Goal: Transaction & Acquisition: Purchase product/service

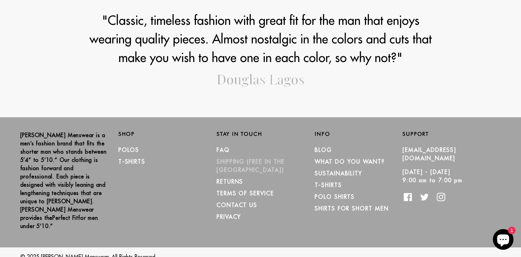
click at [245, 162] on link "SHIPPING (Free in the [GEOGRAPHIC_DATA])" at bounding box center [251, 165] width 68 height 15
click at [127, 150] on link "Polos" at bounding box center [129, 149] width 21 height 7
click at [128, 159] on link "T-Shirts" at bounding box center [132, 161] width 27 height 7
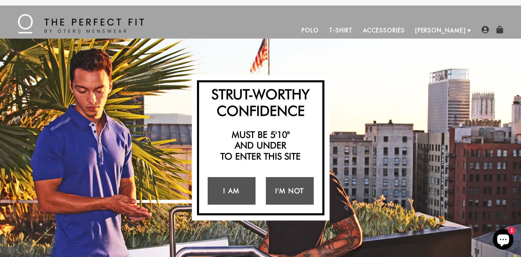
click at [400, 33] on link "Accessories" at bounding box center [384, 30] width 52 height 17
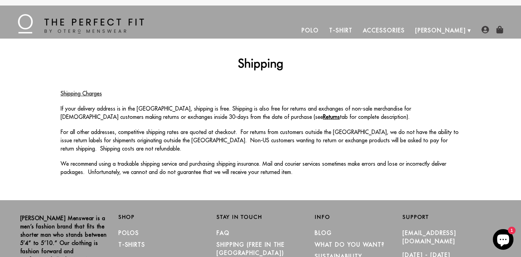
drag, startPoint x: 221, startPoint y: 177, endPoint x: 91, endPoint y: 152, distance: 131.9
click at [221, 177] on div "Shipping Shipping Charges If your delivery address is in the continental United…" at bounding box center [255, 119] width 411 height 127
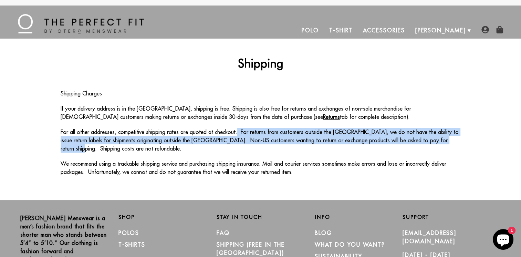
drag, startPoint x: 233, startPoint y: 134, endPoint x: 459, endPoint y: 142, distance: 226.5
click at [459, 142] on p "For all other addresses, competitive shipping rates are quoted at checkout. For…" at bounding box center [261, 140] width 400 height 25
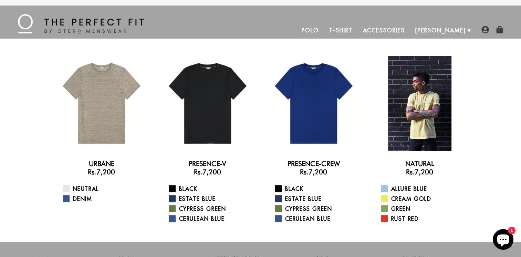
click at [423, 89] on div at bounding box center [419, 103] width 95 height 95
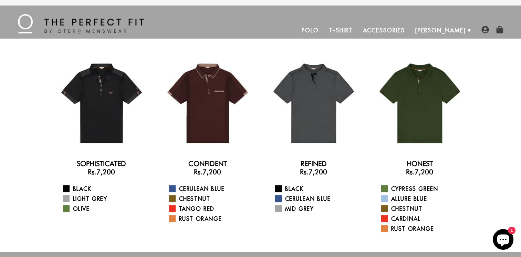
click at [324, 31] on link "Polo" at bounding box center [311, 30] width 28 height 17
click at [324, 30] on link "Polo" at bounding box center [311, 30] width 28 height 17
click at [358, 32] on link "T-Shirt" at bounding box center [340, 30] width 33 height 17
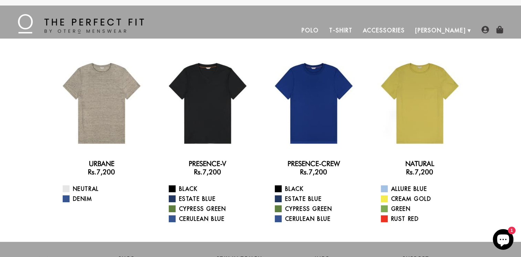
drag, startPoint x: 298, startPoint y: 178, endPoint x: 341, endPoint y: 170, distance: 43.7
click at [341, 170] on div "Presence-Crew Rs.7,200 Black Estate Blue Cypress Green Cerulean Blue" at bounding box center [313, 140] width 95 height 169
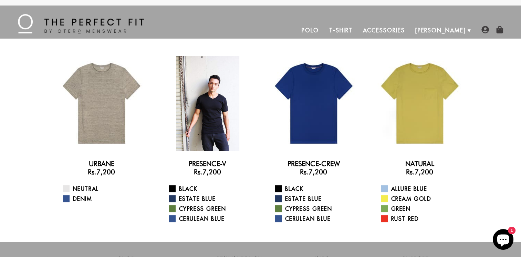
click at [202, 103] on div at bounding box center [207, 103] width 95 height 95
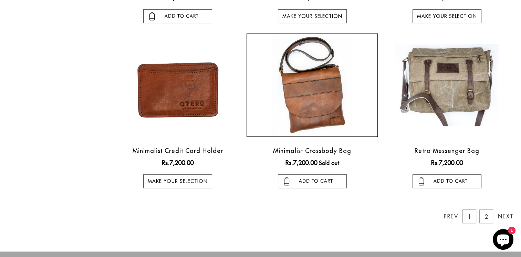
scroll to position [586, 0]
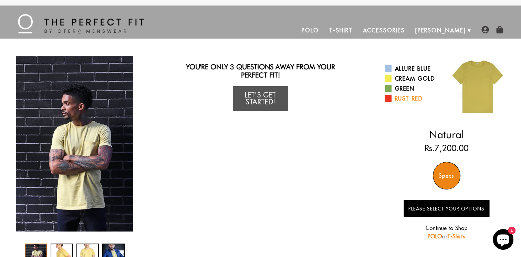
drag, startPoint x: 443, startPoint y: 142, endPoint x: 407, endPoint y: 99, distance: 57.2
click at [443, 142] on ins "Rs.7,200.00" at bounding box center [447, 148] width 44 height 12
click at [389, 72] on span at bounding box center [388, 68] width 7 height 7
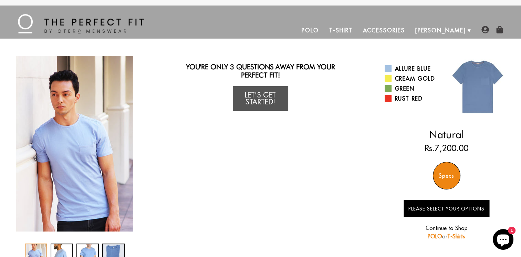
drag, startPoint x: 0, startPoint y: 0, endPoint x: 436, endPoint y: 197, distance: 477.9
click at [436, 197] on div "Please Select Your Options Continue to Shop POLO or T-Shirts" at bounding box center [447, 218] width 86 height 44
click at [401, 70] on link "Allure Blue" at bounding box center [413, 68] width 57 height 8
click at [408, 81] on link "Cream Gold" at bounding box center [413, 78] width 57 height 8
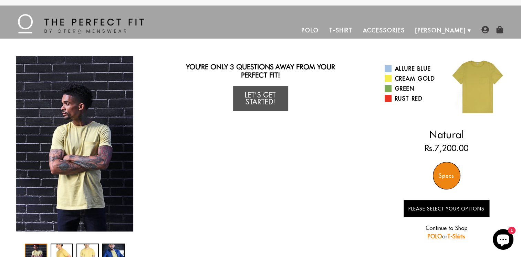
click at [499, 33] on img at bounding box center [500, 30] width 8 height 8
click at [447, 175] on div "Specs" at bounding box center [447, 176] width 28 height 28
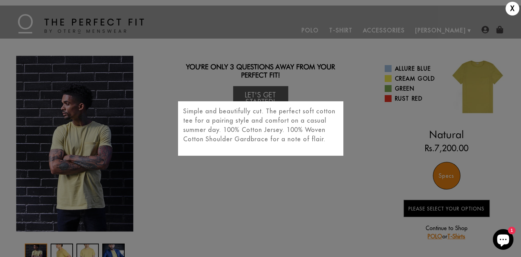
click at [447, 176] on div "X Simple and beautifully cut. The perfect soft cotton tee for a pairing style a…" at bounding box center [260, 128] width 521 height 257
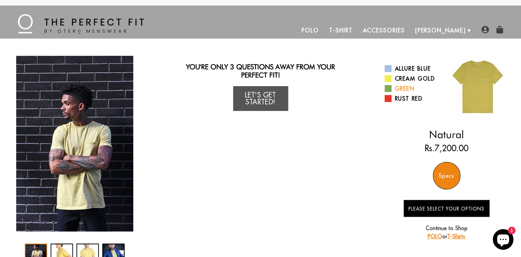
click at [404, 89] on link "Green" at bounding box center [413, 88] width 57 height 8
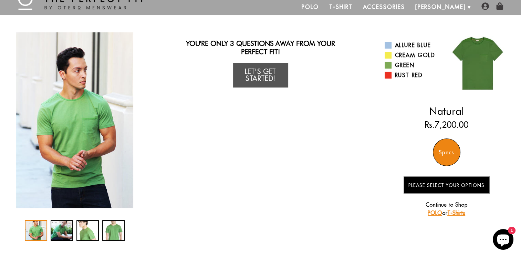
scroll to position [34, 0]
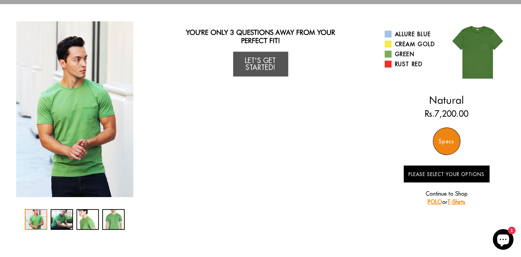
click at [485, 70] on img at bounding box center [478, 52] width 62 height 62
click at [409, 50] on link "Green" at bounding box center [413, 54] width 57 height 8
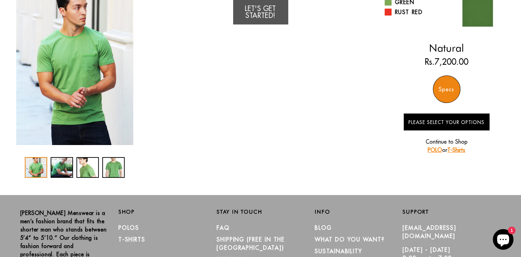
scroll to position [138, 0]
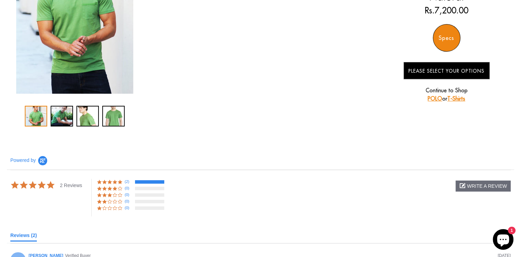
click at [241, 108] on div "You Wearing The Natural T-Shirt You're only 3 questions away from your perfect …" at bounding box center [261, 22] width 496 height 208
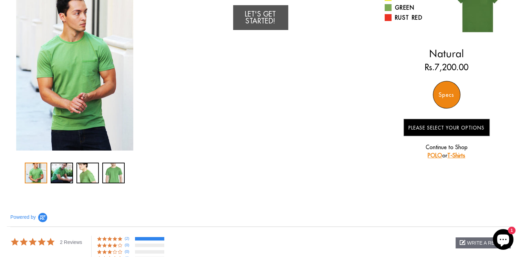
scroll to position [69, 0]
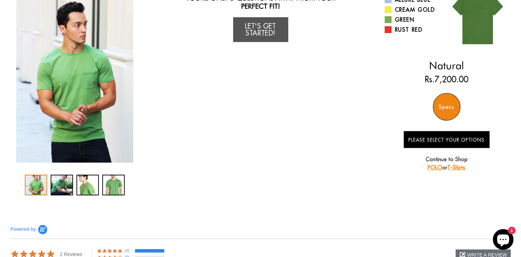
click at [394, 34] on div "Allure Blue Cream Gold Green Rust Red" at bounding box center [416, 15] width 62 height 42
click at [406, 28] on link "Rust Red" at bounding box center [413, 29] width 57 height 8
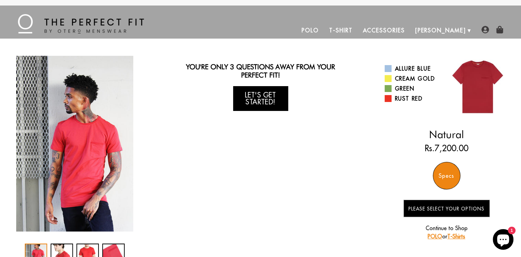
click at [250, 96] on link "Let's Get Started!" at bounding box center [260, 98] width 55 height 25
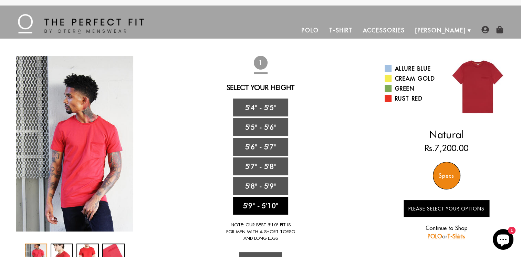
click at [262, 209] on link "5'9" - 5'10"" at bounding box center [260, 206] width 55 height 18
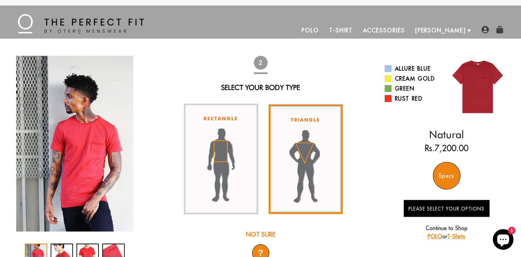
click at [314, 148] on img at bounding box center [306, 159] width 74 height 110
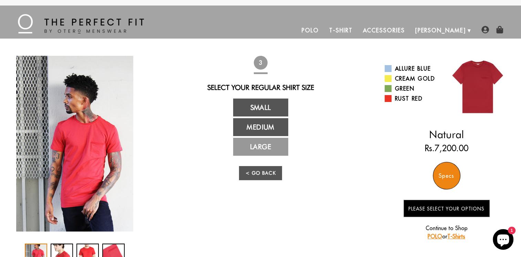
click at [270, 151] on link "Large" at bounding box center [260, 147] width 55 height 18
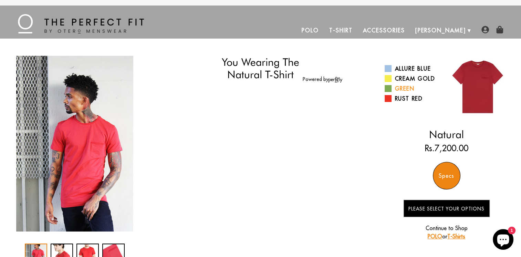
click at [407, 90] on link "Green" at bounding box center [413, 88] width 57 height 8
